Goal: Transaction & Acquisition: Purchase product/service

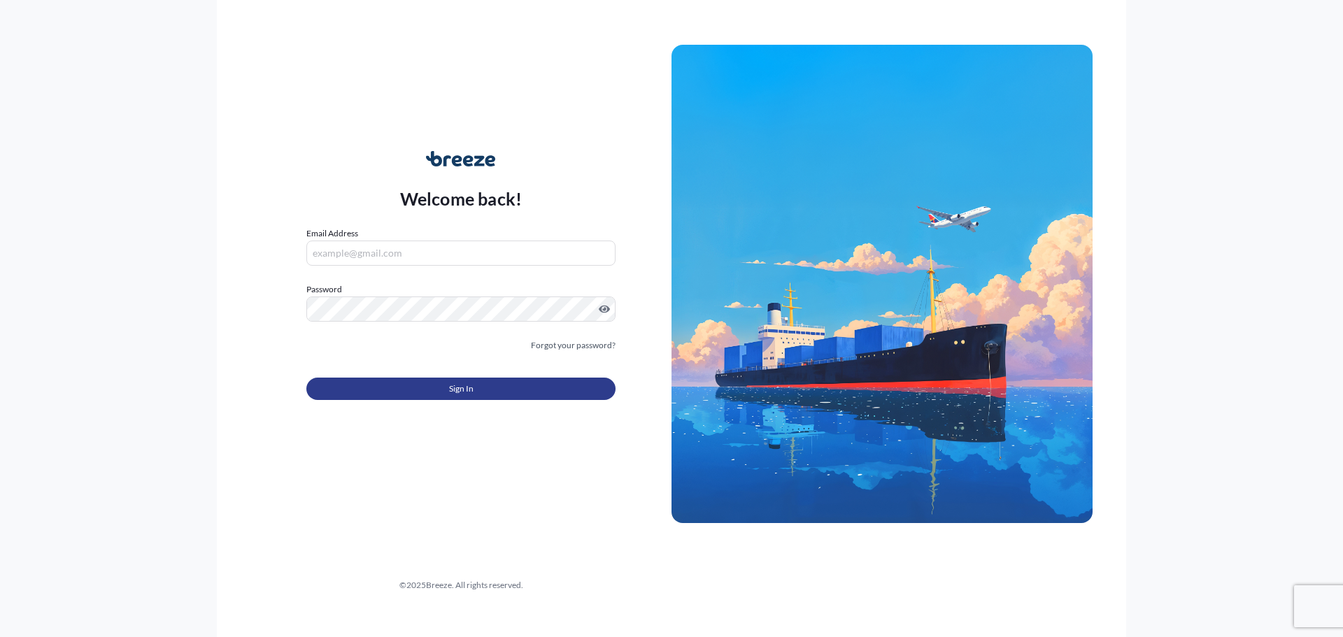
type input "[EMAIL_ADDRESS][DOMAIN_NAME]"
click at [534, 388] on button "Sign In" at bounding box center [460, 389] width 309 height 22
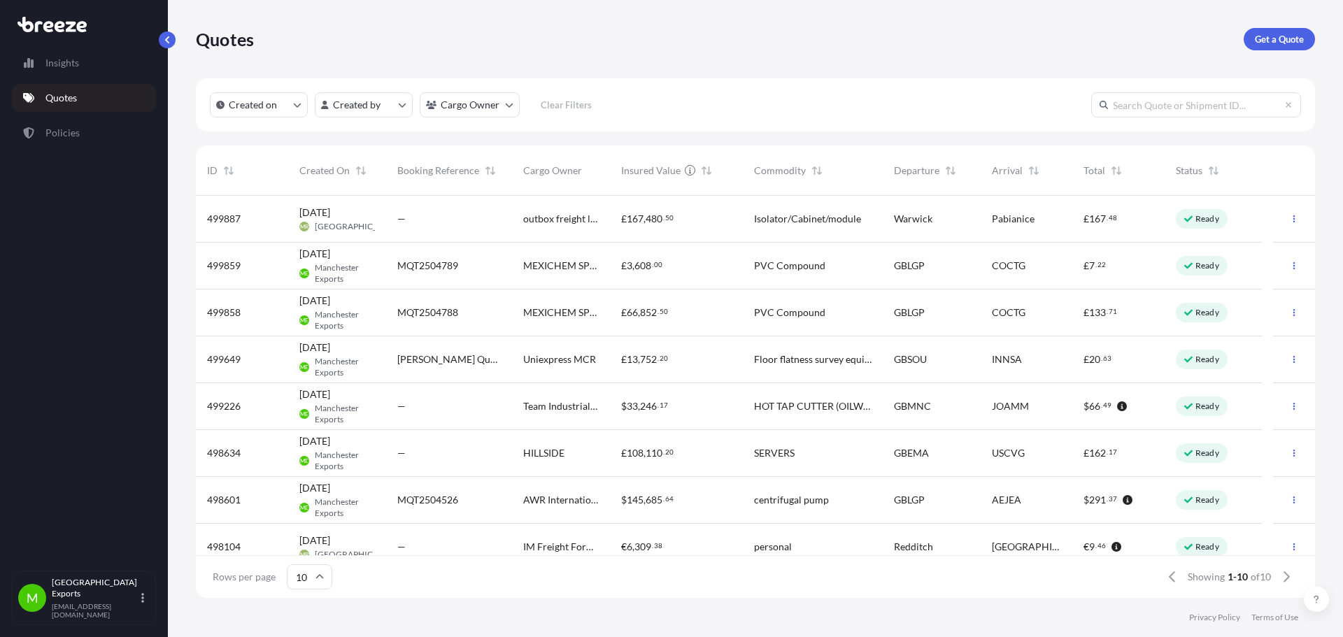
scroll to position [109, 0]
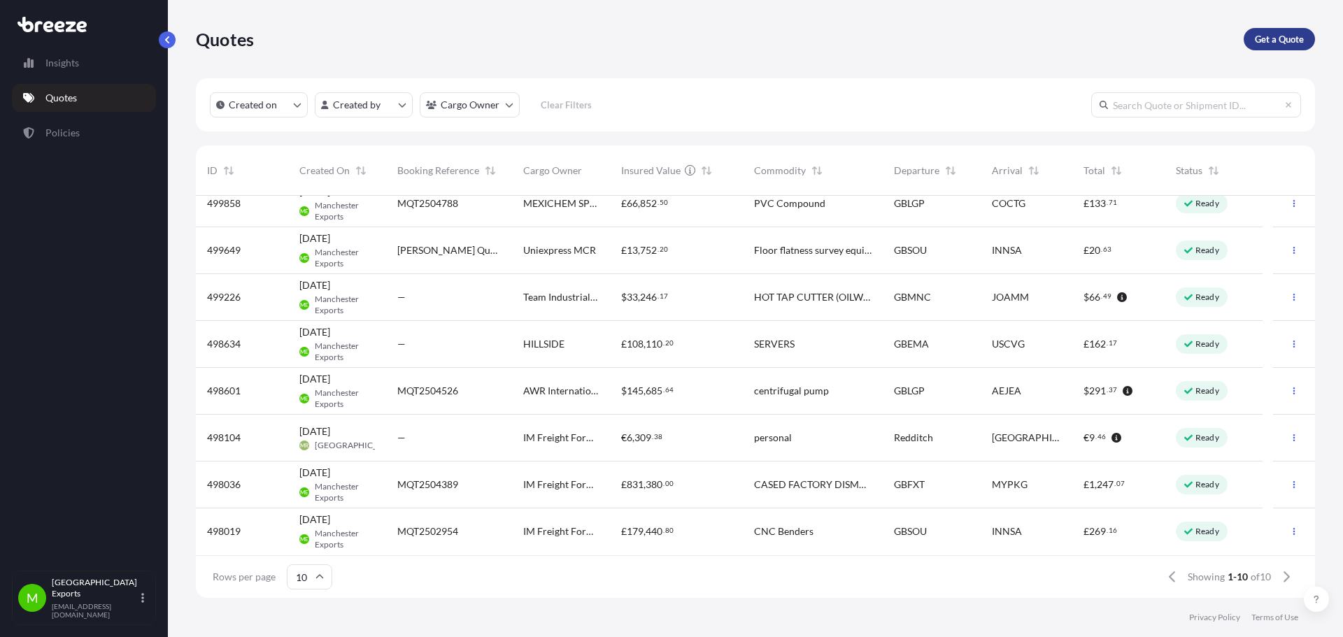
click at [1276, 44] on p "Get a Quote" at bounding box center [1279, 39] width 49 height 14
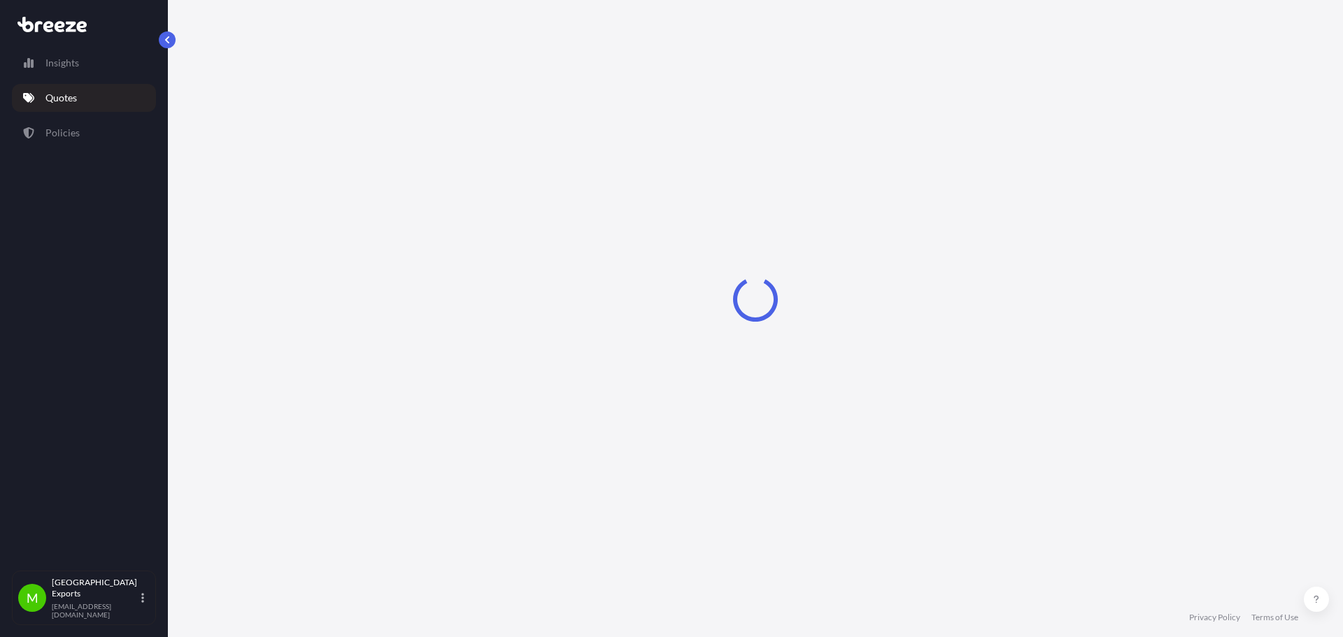
select select "Road"
select select "Sea"
select select "1"
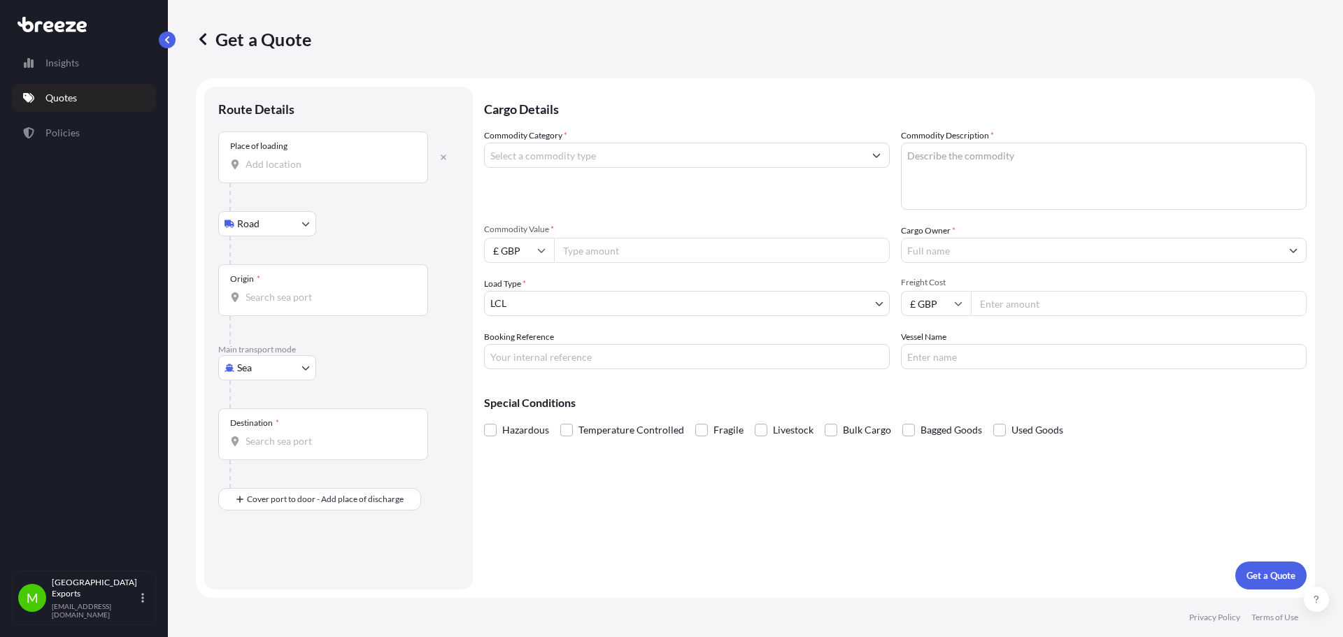
click at [312, 176] on div "Place of loading" at bounding box center [323, 157] width 210 height 52
click at [312, 171] on input "Place of loading" at bounding box center [327, 164] width 165 height 14
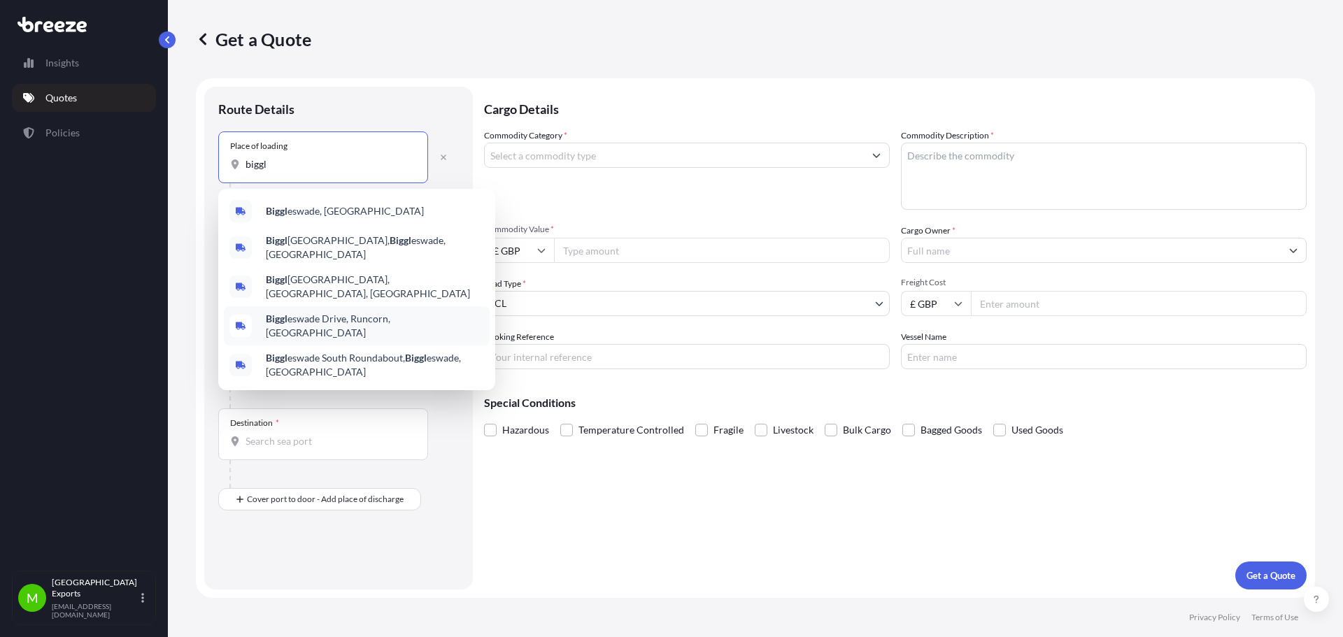
type input "biggl"
click at [276, 421] on span "*" at bounding box center [277, 423] width 3 height 11
click at [276, 434] on input "Destination *" at bounding box center [327, 441] width 165 height 14
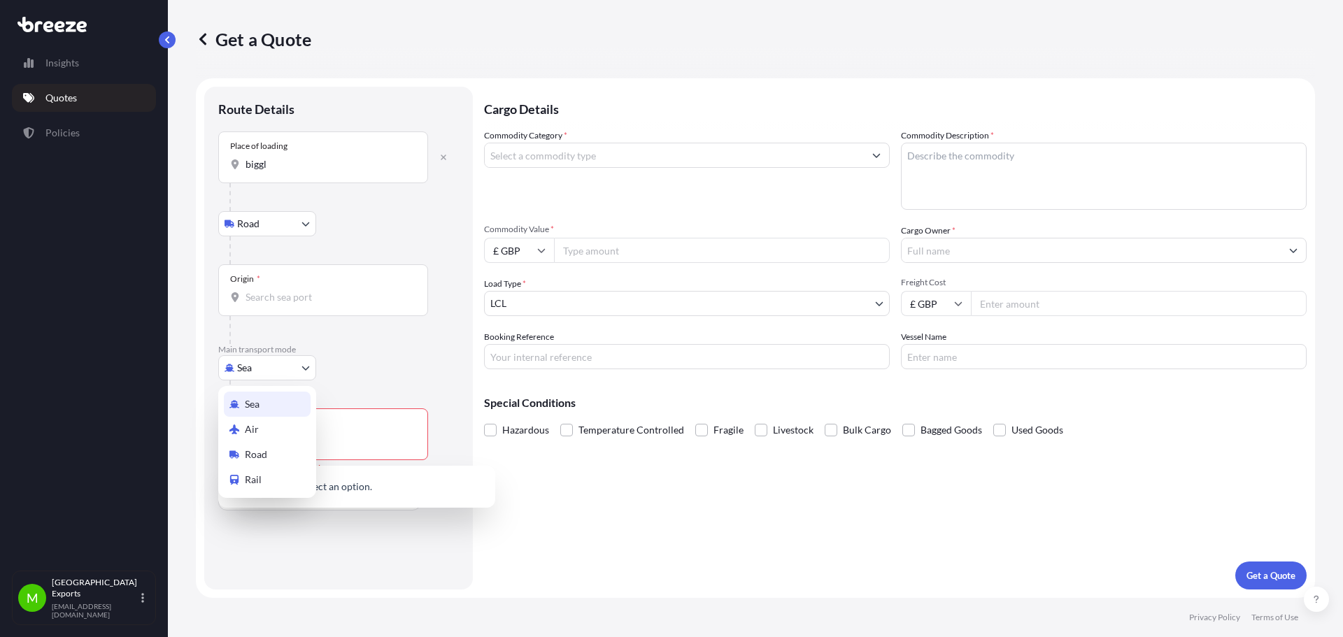
click at [262, 362] on body "0 options available. 5 options available. 0 options available. Insights Quotes …" at bounding box center [671, 318] width 1343 height 637
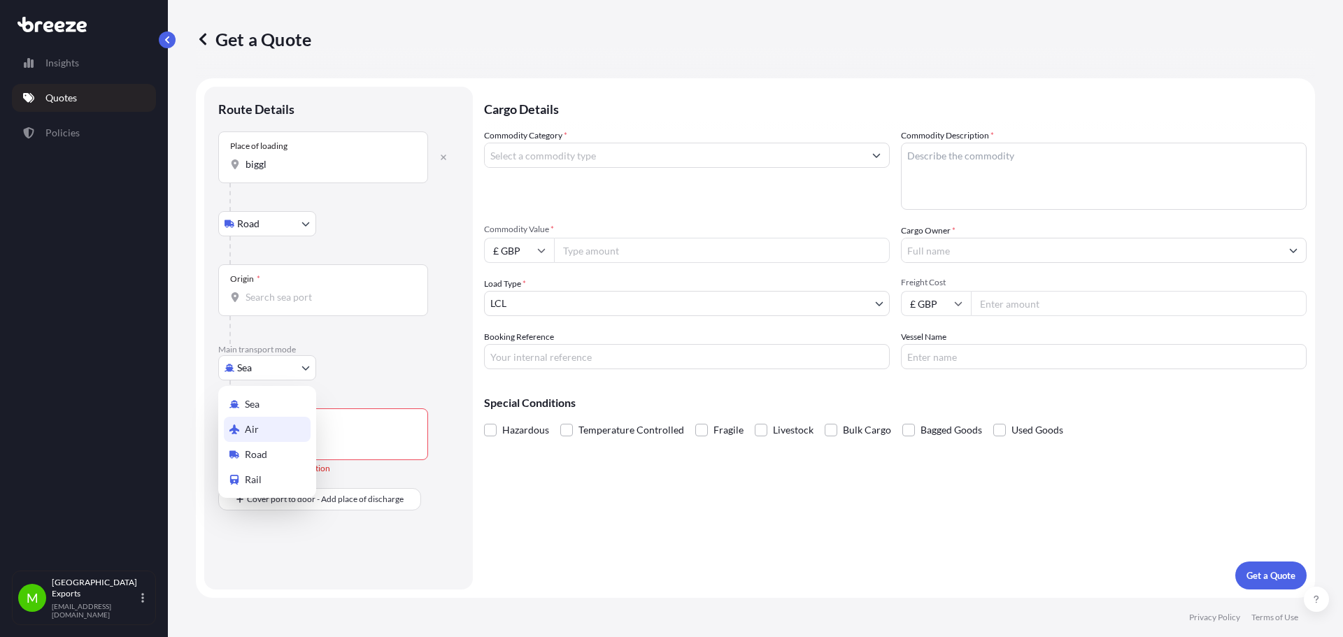
click at [256, 432] on span "Air" at bounding box center [252, 429] width 14 height 14
select select "Air"
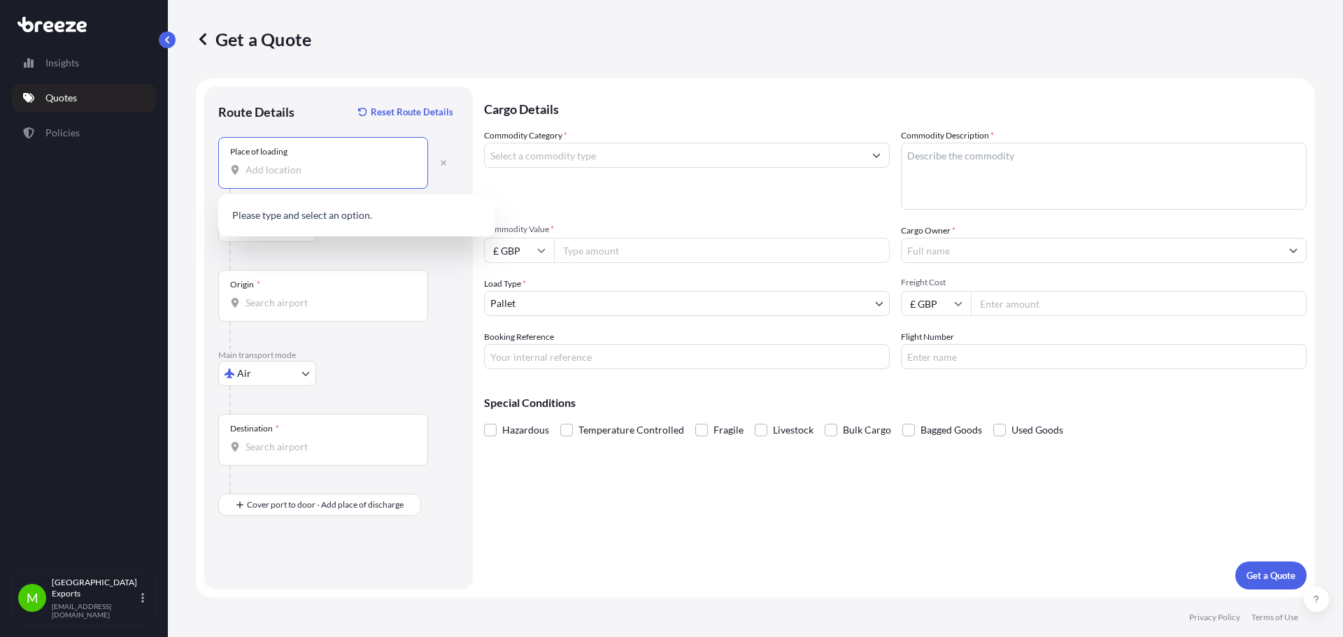
click at [314, 163] on input "Place of loading" at bounding box center [327, 170] width 165 height 14
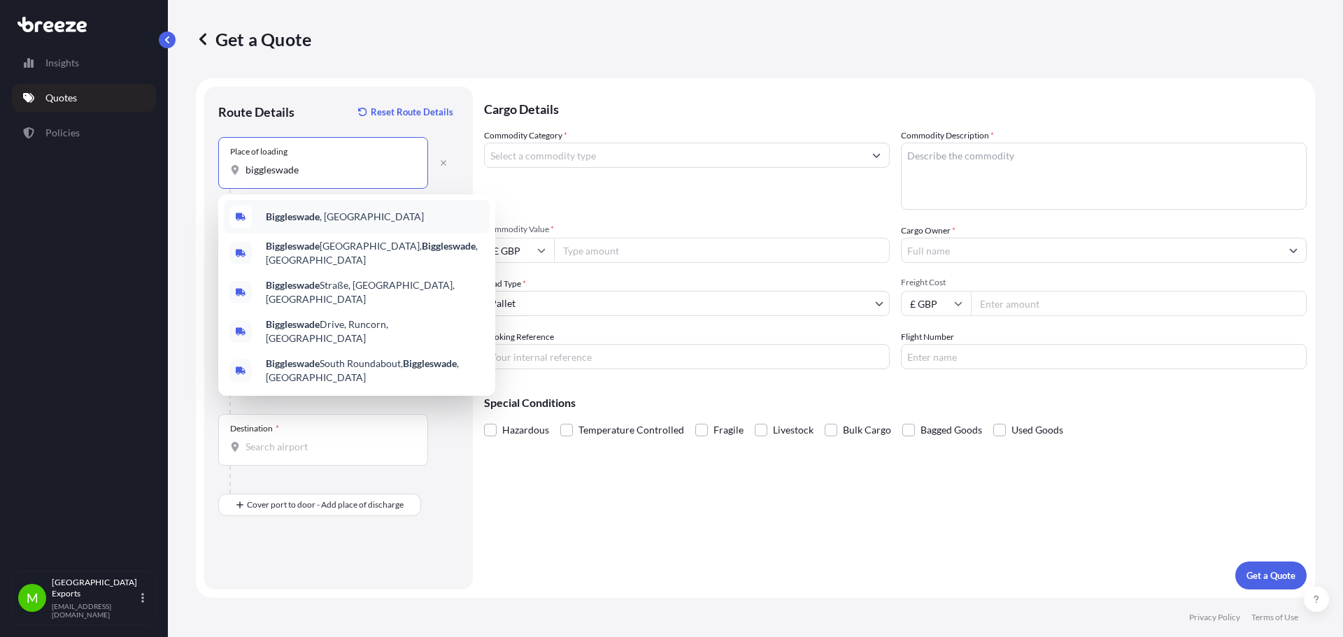
click at [300, 210] on span "Biggleswade , [GEOGRAPHIC_DATA]" at bounding box center [345, 217] width 158 height 14
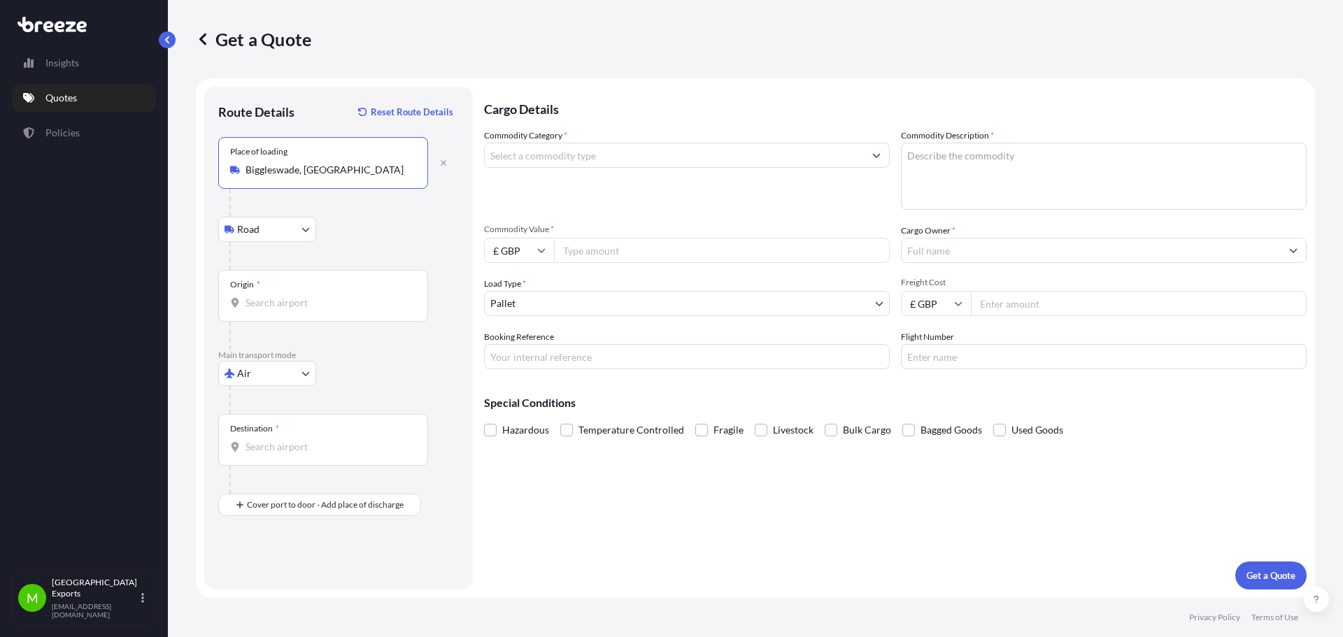
type input "Biggleswade, [GEOGRAPHIC_DATA]"
click at [283, 313] on div "Origin *" at bounding box center [323, 296] width 210 height 52
click at [283, 310] on input "Origin *" at bounding box center [327, 303] width 165 height 14
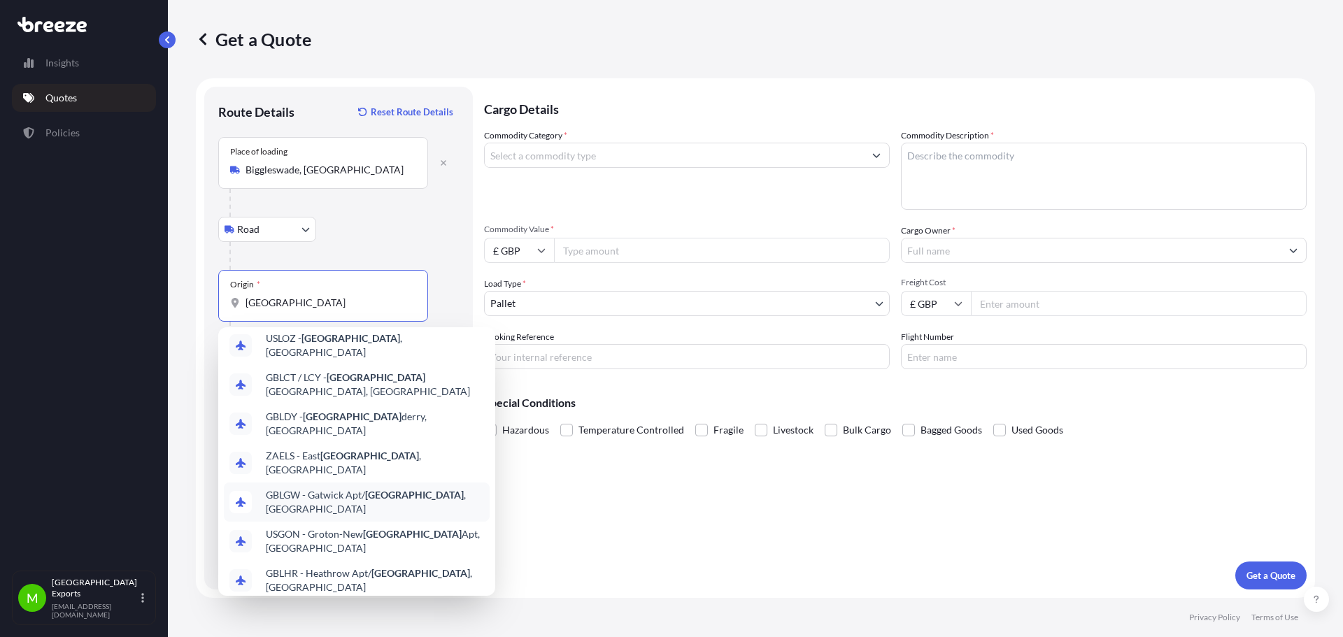
scroll to position [101, 0]
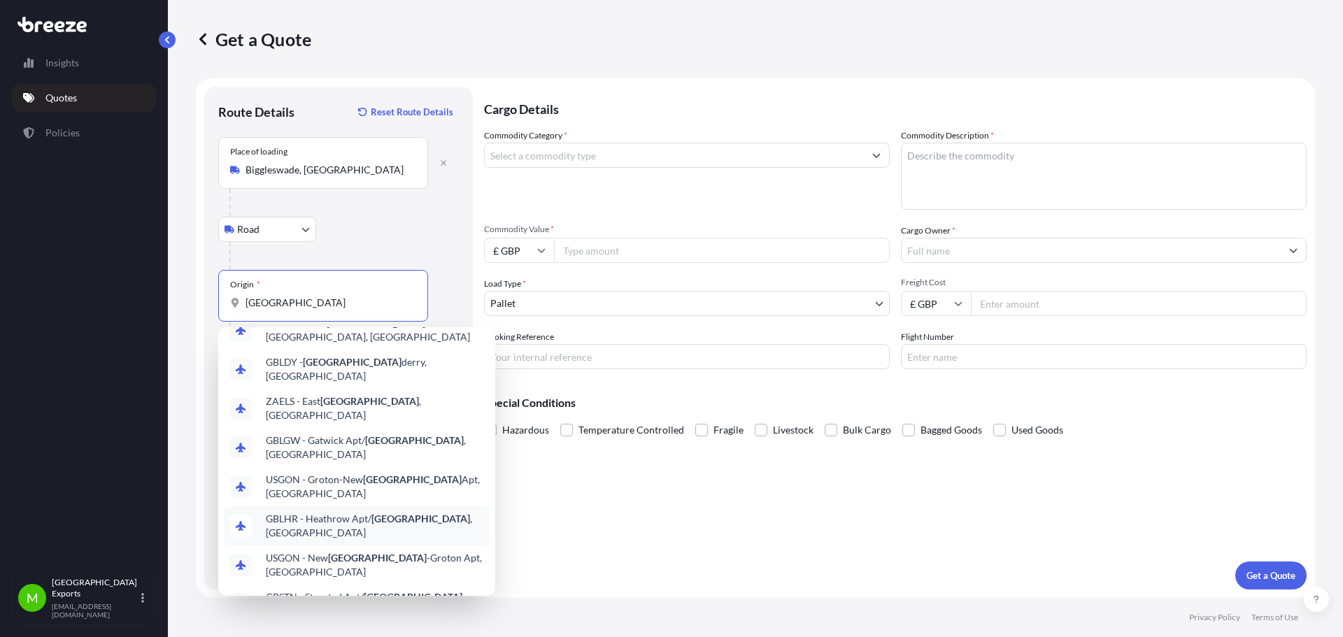
click at [350, 512] on span "GBLHR - Heathrow Apt/ [GEOGRAPHIC_DATA] , [GEOGRAPHIC_DATA]" at bounding box center [375, 526] width 218 height 28
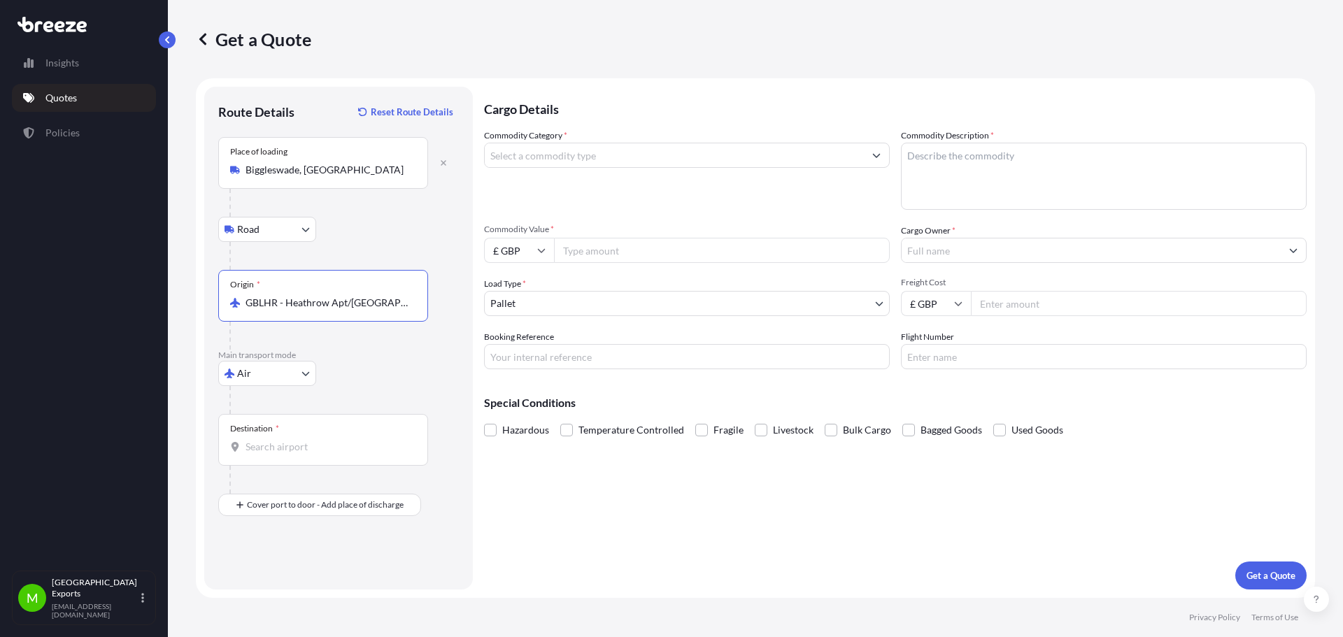
type input "GBLHR - Heathrow Apt/[GEOGRAPHIC_DATA], [GEOGRAPHIC_DATA]"
click at [290, 450] on input "Destination *" at bounding box center [327, 447] width 165 height 14
type input "ZACPT - [GEOGRAPHIC_DATA], [GEOGRAPHIC_DATA]"
click at [544, 162] on input "Commodity Category *" at bounding box center [674, 155] width 379 height 25
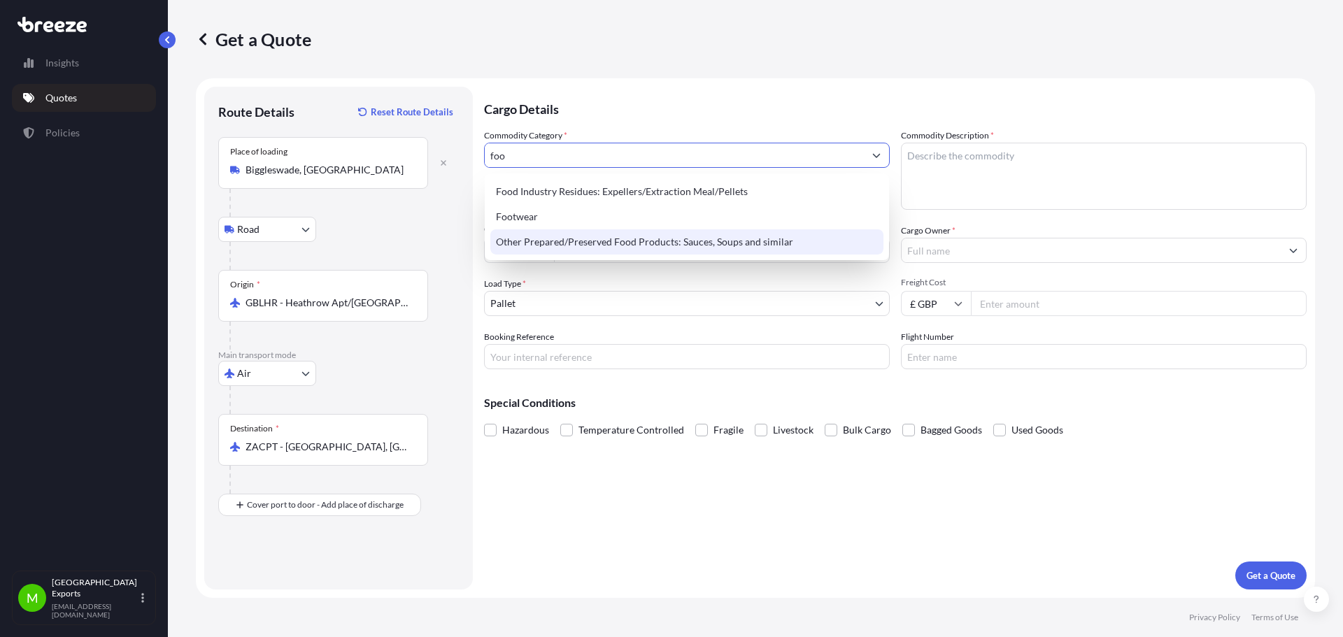
click at [826, 241] on div "Other Prepared/Preserved Food Products: Sauces, Soups and similar" at bounding box center [686, 241] width 393 height 25
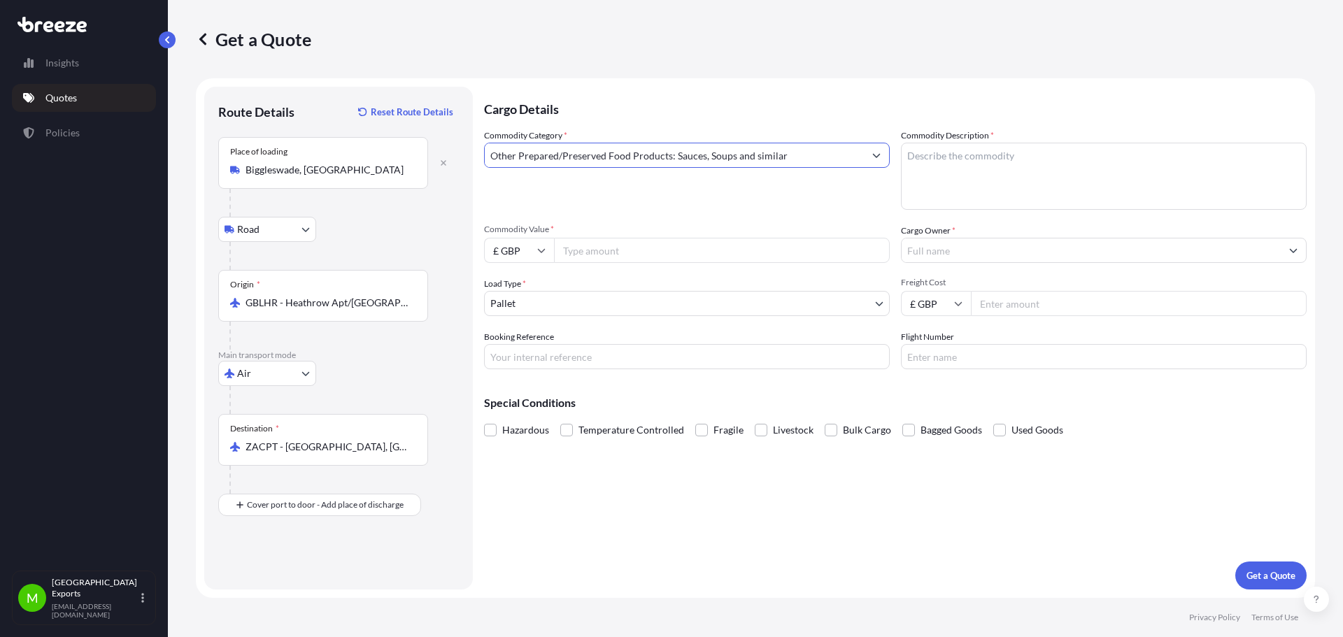
click at [812, 156] on input "Other Prepared/Preserved Food Products: Sauces, Soups and similar" at bounding box center [674, 155] width 379 height 25
type input "Other Prepared/Preserved Food Products: Sauces, Soups and similar"
click at [953, 163] on textarea "Commodity Description *" at bounding box center [1104, 176] width 406 height 67
type textarea "TUMERIC OF115 LEMON PWD [SECURITY_DATA]"
type input "10095.58"
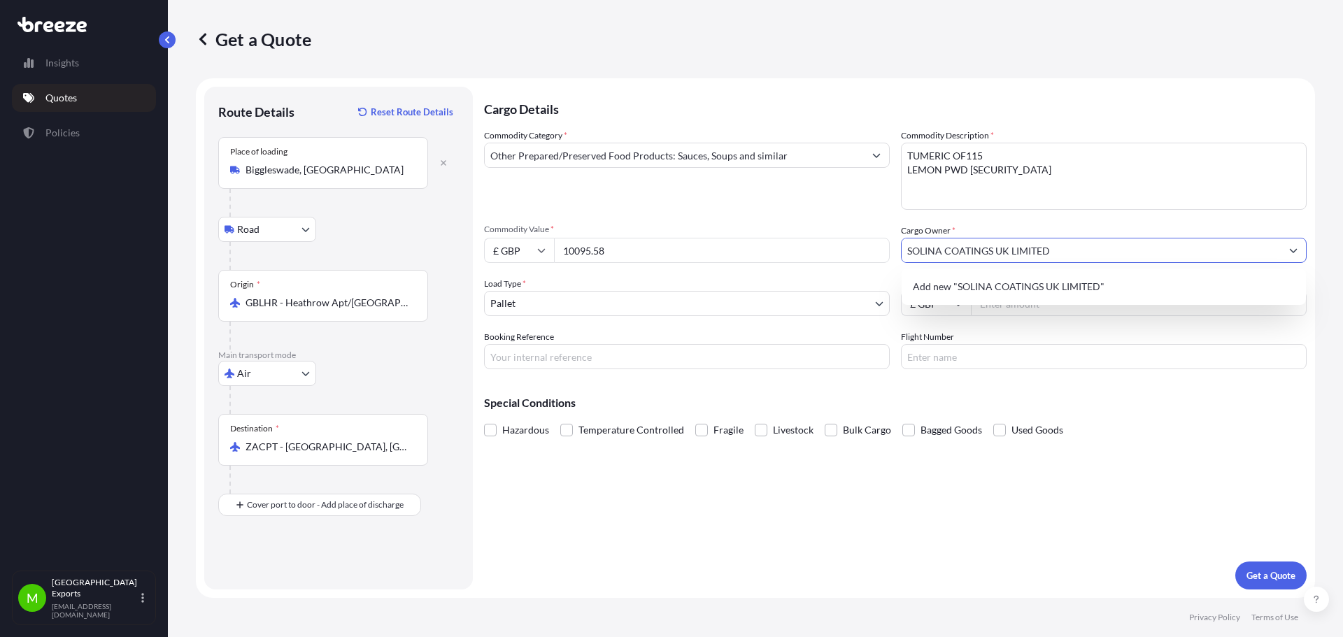
type input "SOLINA COATINGS UK LIMITED"
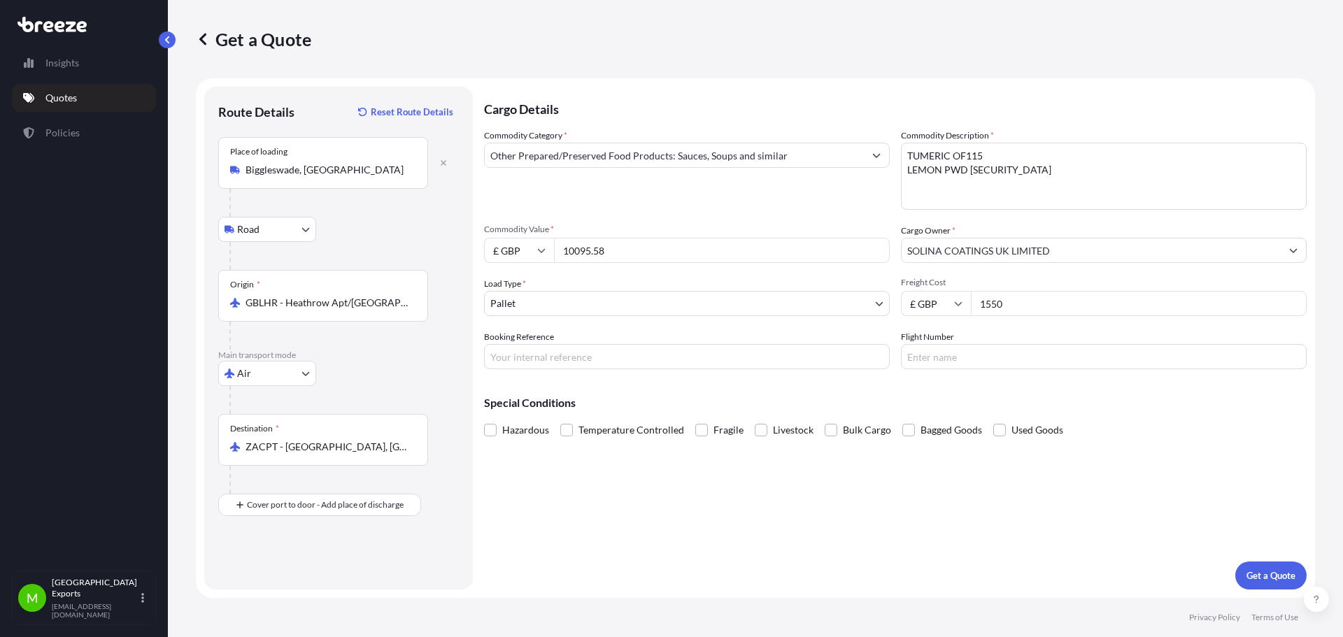
type input "1550"
type input "MA2500567"
type input "MK53T"
click at [1246, 576] on p "Get a Quote" at bounding box center [1270, 576] width 49 height 14
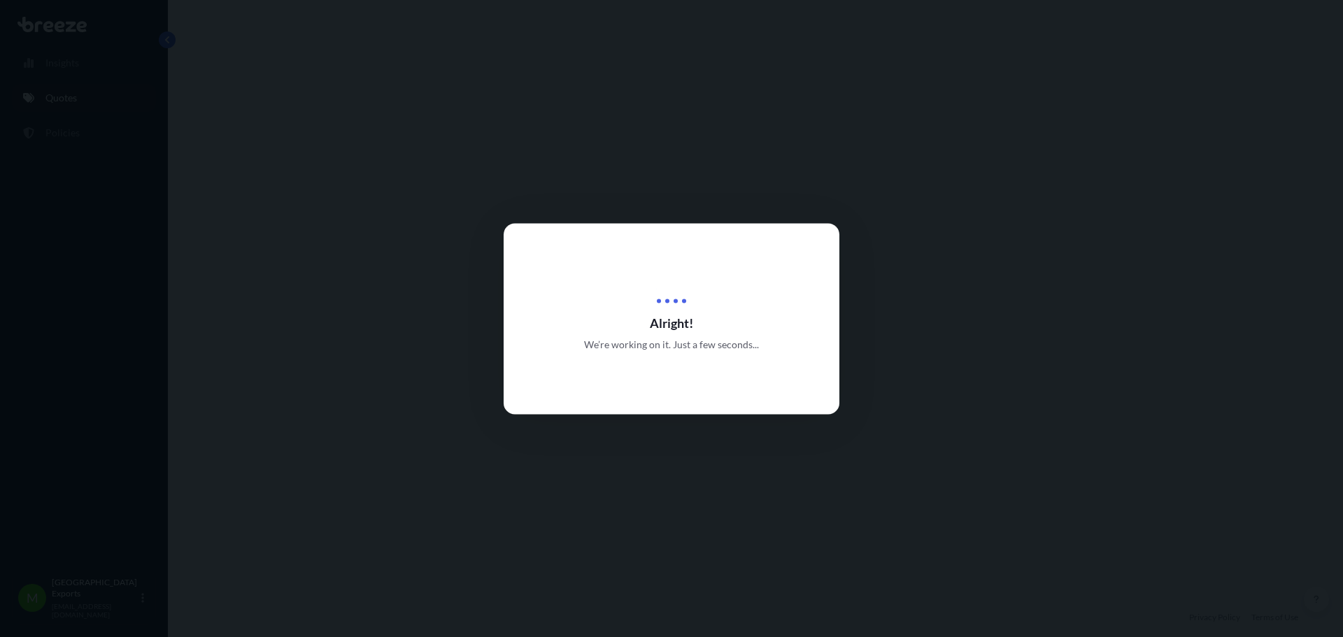
select select "Road"
select select "Air"
select select "1"
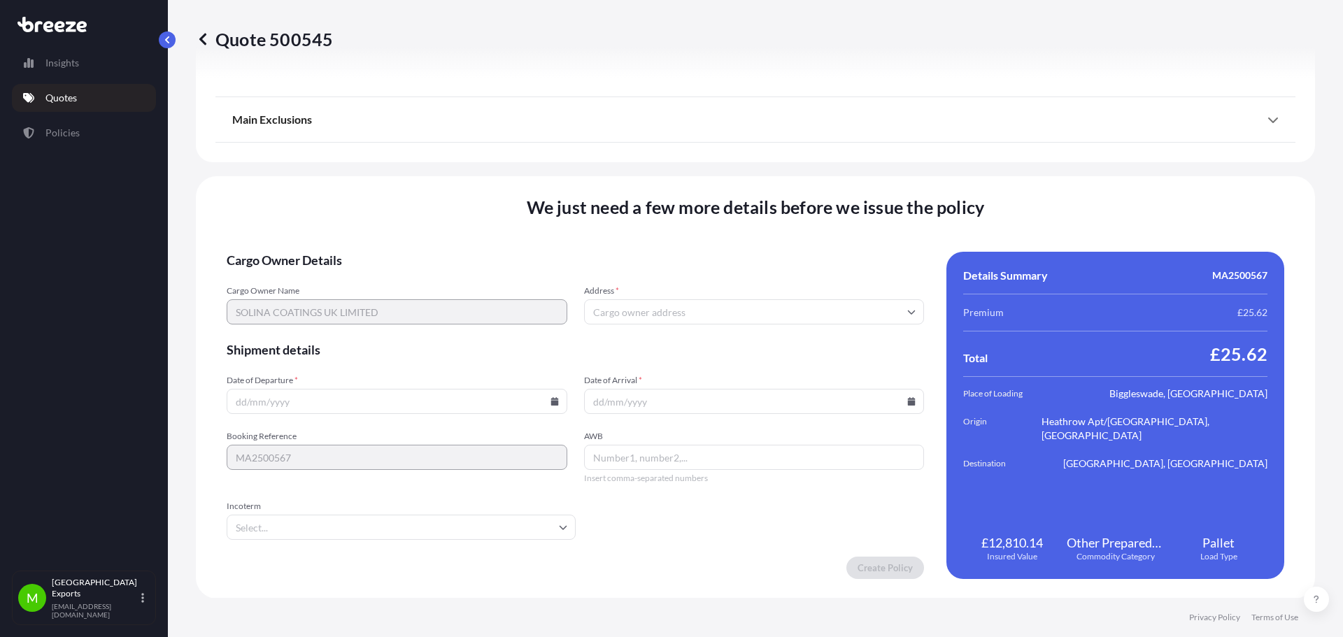
scroll to position [1695, 0]
click at [614, 312] on input "Address *" at bounding box center [754, 311] width 341 height 25
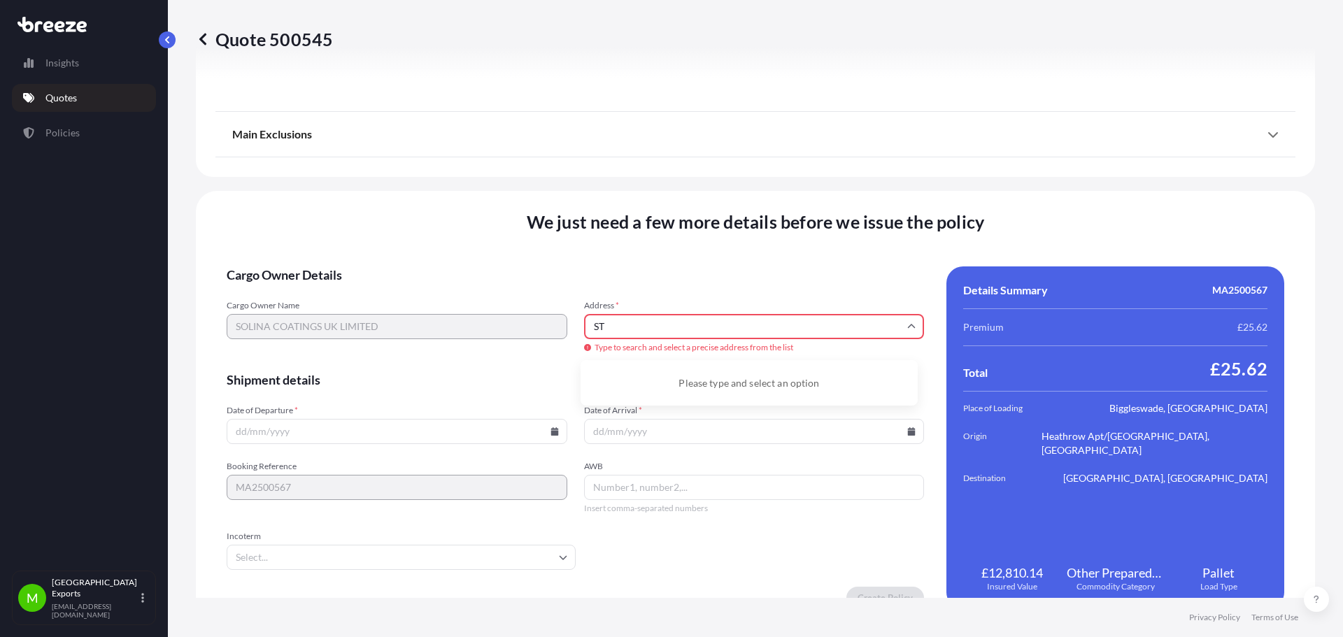
type input "S"
click at [671, 382] on li "[STREET_ADDRESS]" at bounding box center [749, 379] width 326 height 27
type input "[STREET_ADDRESS]"
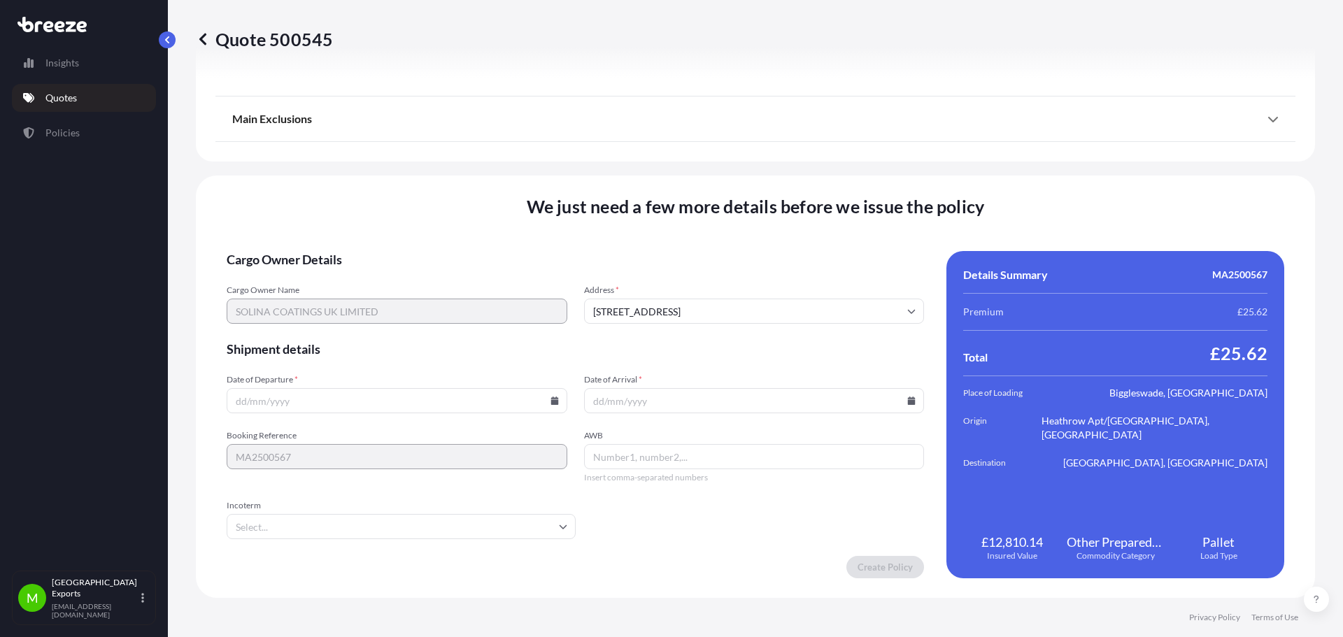
click at [314, 408] on input "Date of Departure *" at bounding box center [397, 400] width 341 height 25
type input "[DATE]"
click at [619, 457] on input "AWB" at bounding box center [754, 456] width 341 height 25
type input "23924526386"
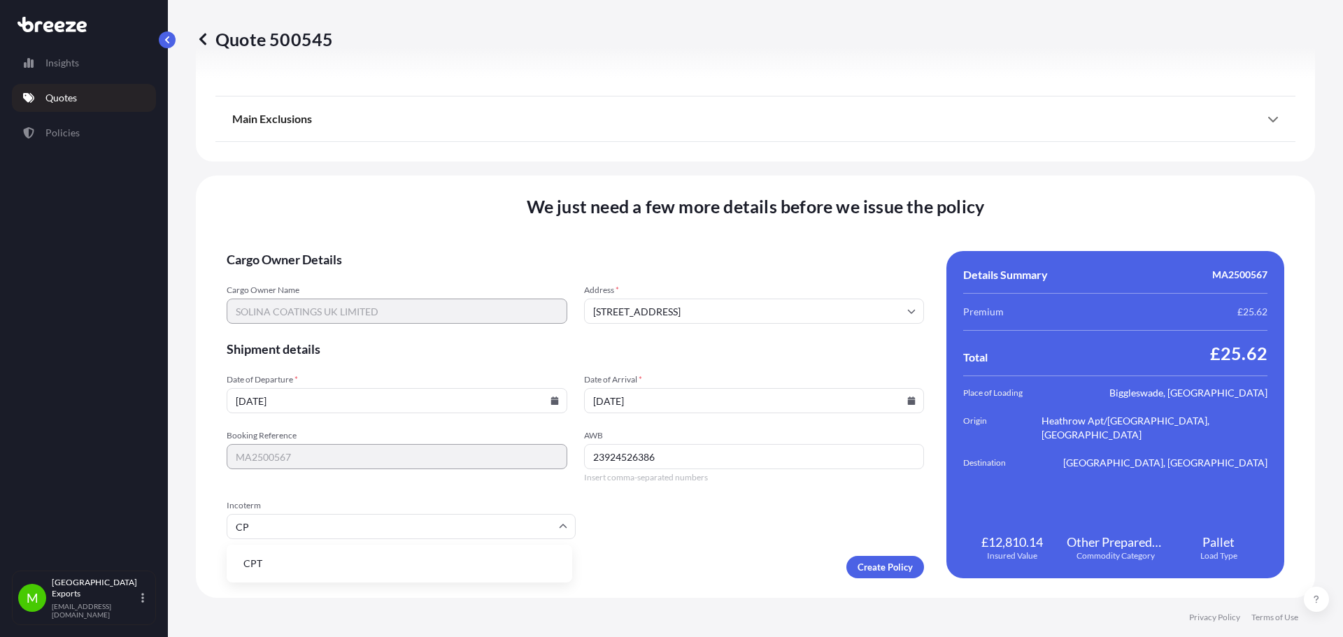
type input "CPT"
click at [464, 567] on li "CPT" at bounding box center [399, 563] width 334 height 27
click at [563, 527] on icon at bounding box center [563, 526] width 8 height 8
click at [332, 410] on li "CIP" at bounding box center [399, 418] width 334 height 27
type input "CIP"
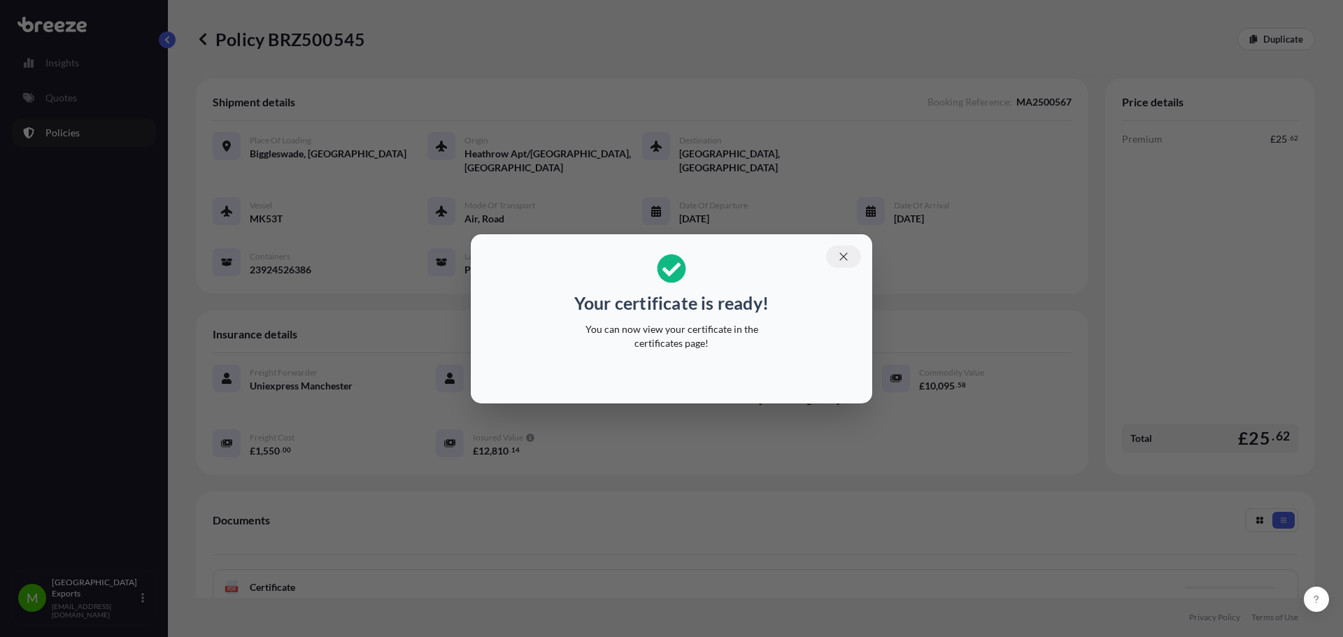
click at [850, 256] on button "button" at bounding box center [843, 256] width 35 height 22
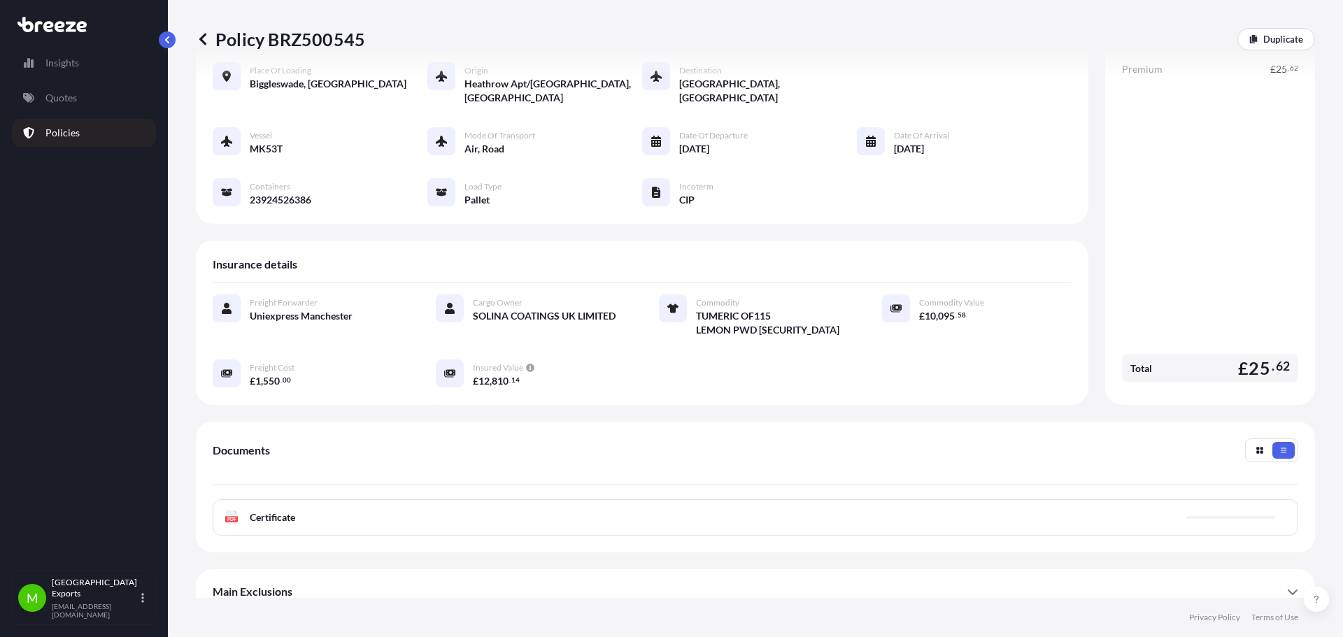
scroll to position [72, 0]
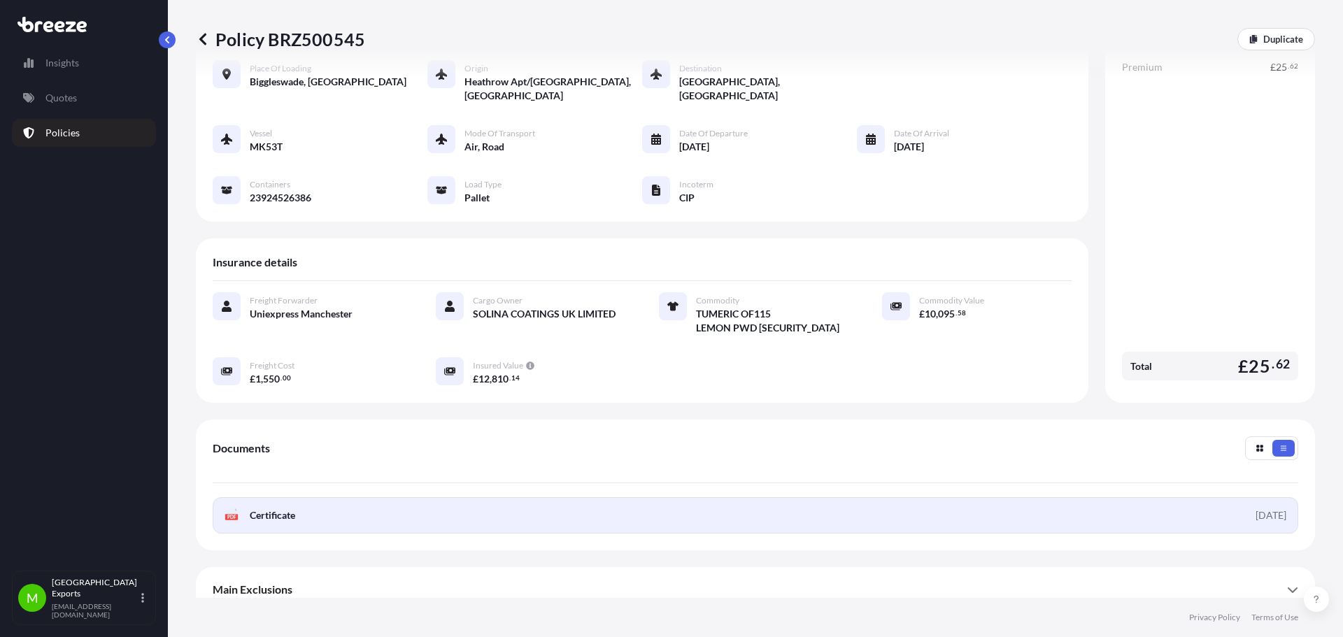
click at [1090, 497] on link "PDF Certificate [DATE]" at bounding box center [755, 515] width 1085 height 36
